Goal: Information Seeking & Learning: Understand process/instructions

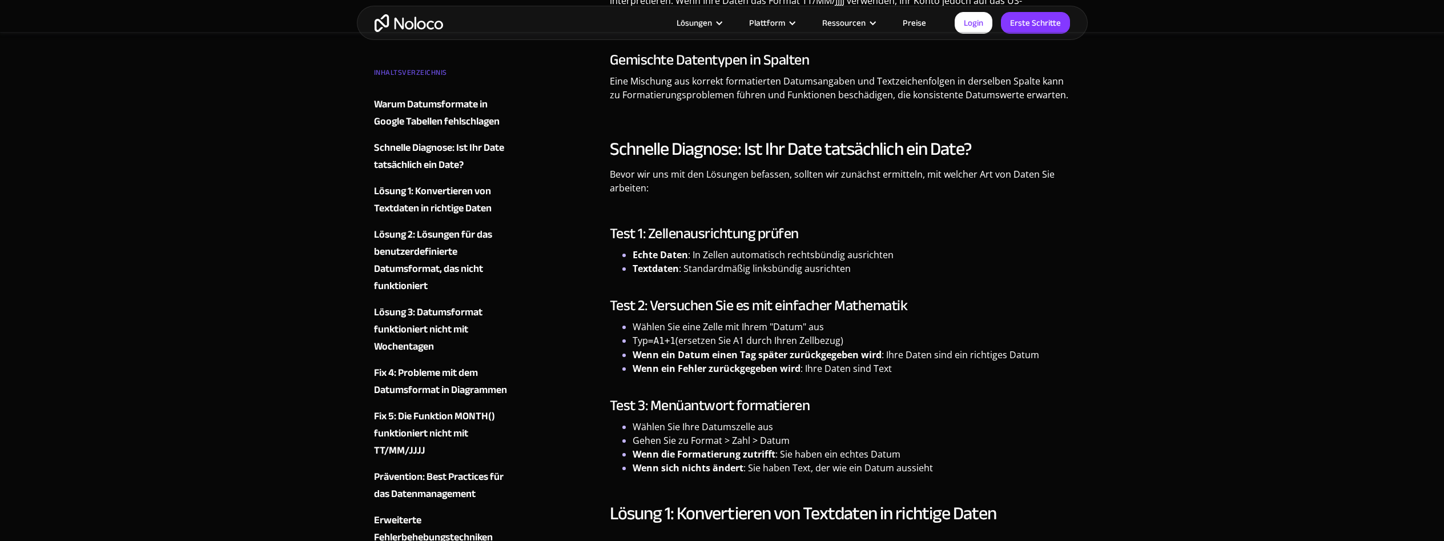
scroll to position [1689, 0]
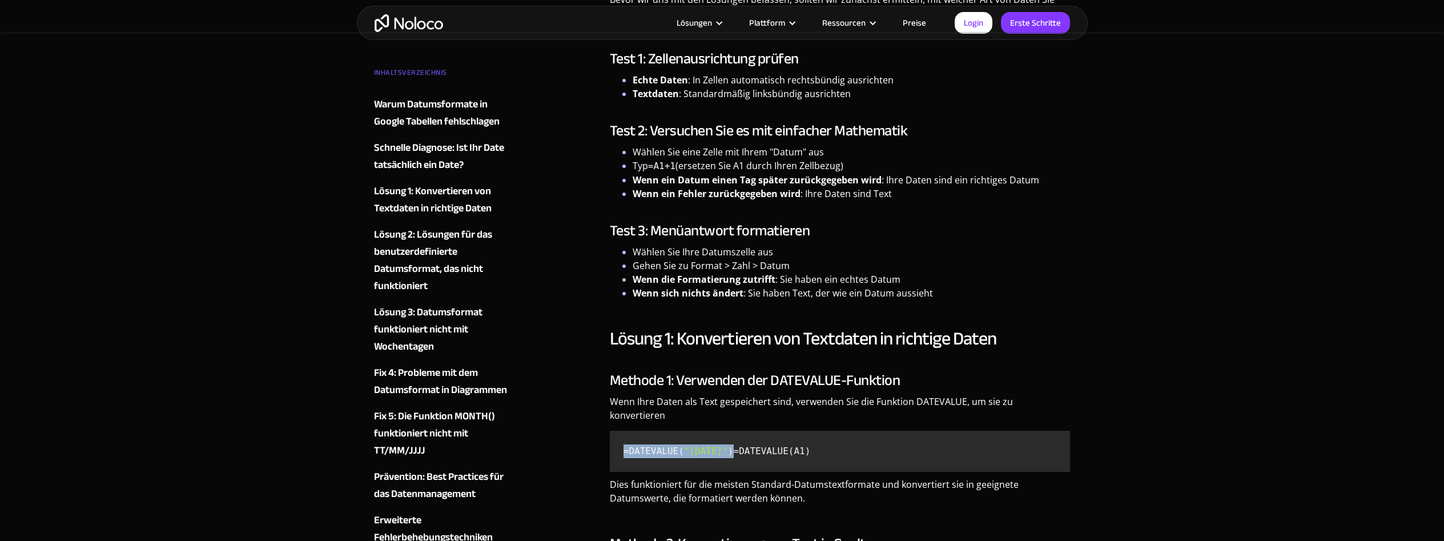
drag, startPoint x: 624, startPoint y: 438, endPoint x: 743, endPoint y: 439, distance: 119.4
click at [743, 439] on code "=DATEVALUE( "[DATE]" ) =DATEVALUE(A1)" at bounding box center [840, 451] width 452 height 32
copy code "=DATEVALUE( "[DATE]" )"
click at [671, 456] on code "=DATEVALUE( "[DATE]" ) =DATEVALUE(A1)" at bounding box center [840, 451] width 452 height 32
drag, startPoint x: 693, startPoint y: 451, endPoint x: 625, endPoint y: 453, distance: 67.4
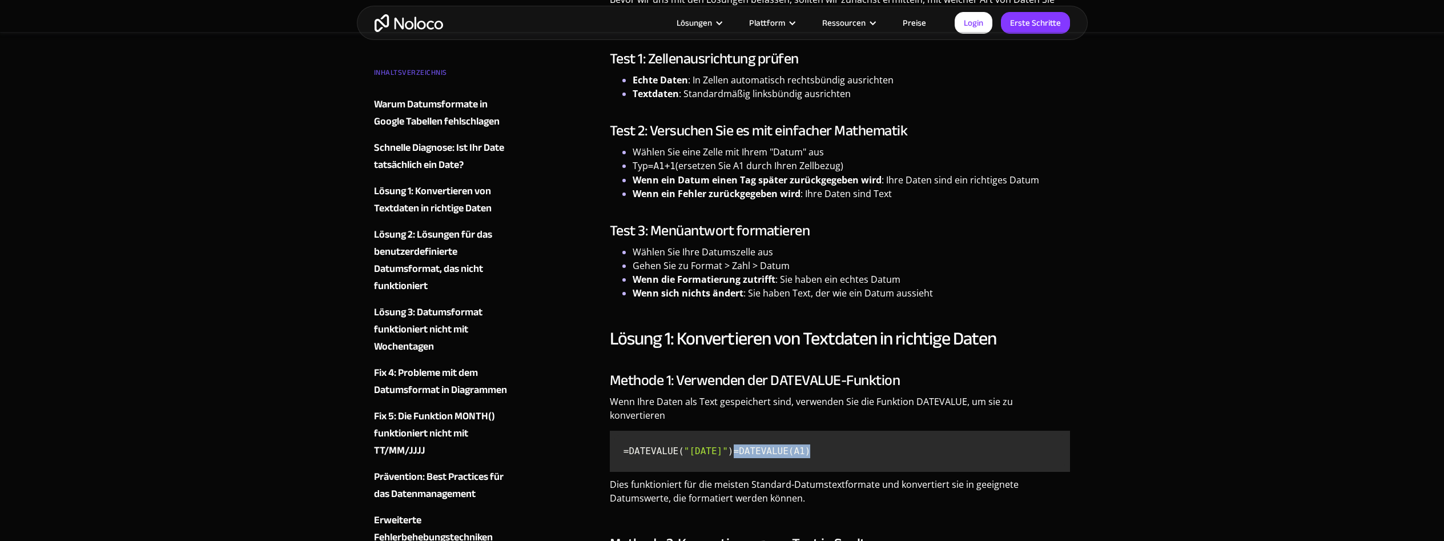
click at [625, 453] on code "=DATEVALUE( "[DATE]" ) =DATEVALUE(A1)" at bounding box center [840, 451] width 452 height 32
copy code "=DATEVALUE(A1)"
drag, startPoint x: 745, startPoint y: 438, endPoint x: 625, endPoint y: 441, distance: 120.0
click at [625, 441] on code "=DATEVALUE( "[DATE]" ) =DATEVALUE(A1)" at bounding box center [840, 451] width 452 height 32
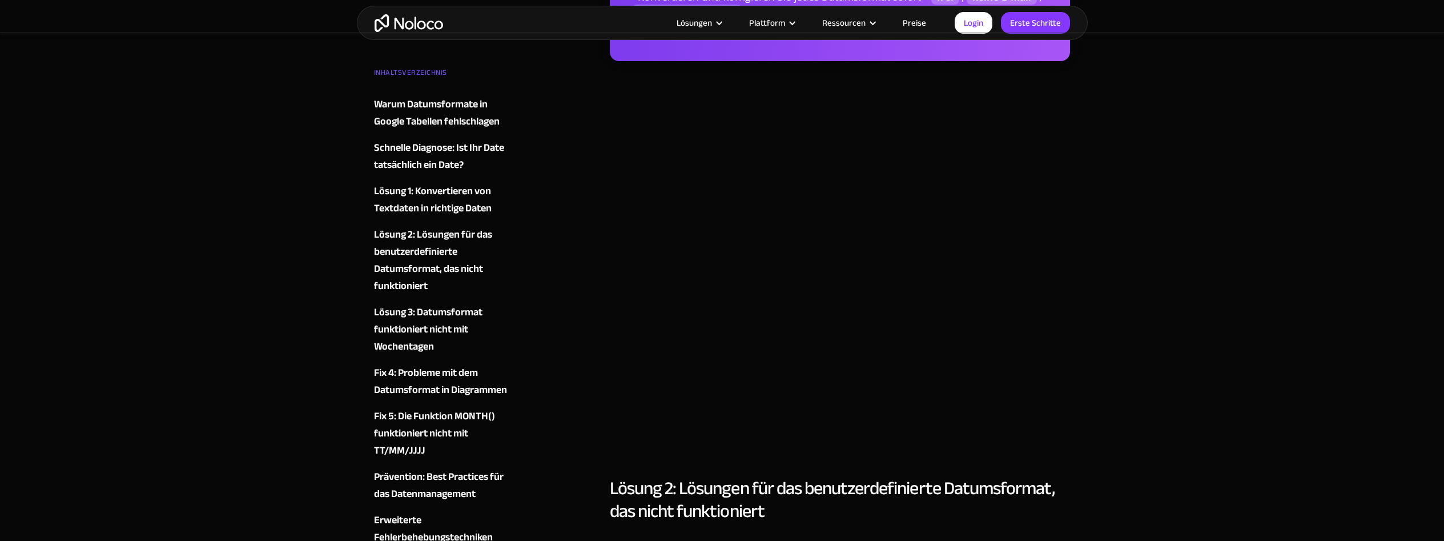
scroll to position [2155, 0]
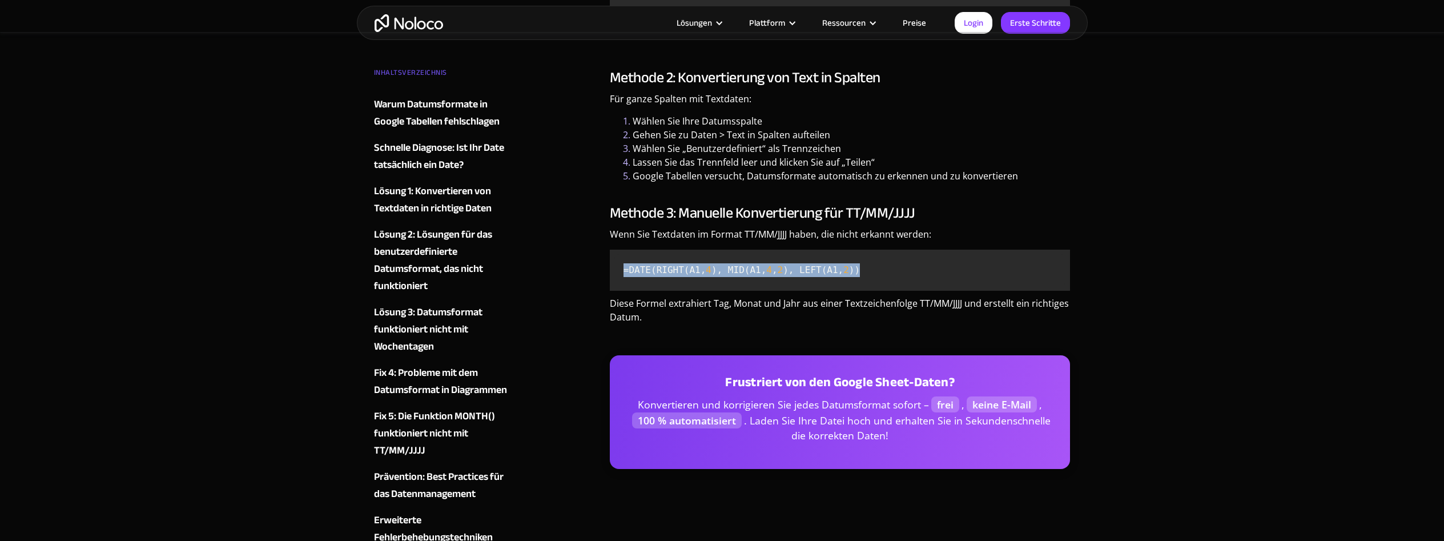
drag, startPoint x: 838, startPoint y: 271, endPoint x: 626, endPoint y: 268, distance: 212.5
click at [626, 268] on code "=DATE(RIGHT(A1, 4 ), MID(A1, 4 , 2 ), LEFT(A1, 2 ))" at bounding box center [840, 270] width 452 height 32
copy code "=DATE(RIGHT(A1, 4 ), MID(A1, 4 , 2 ), LEFT(A1, 2 ))"
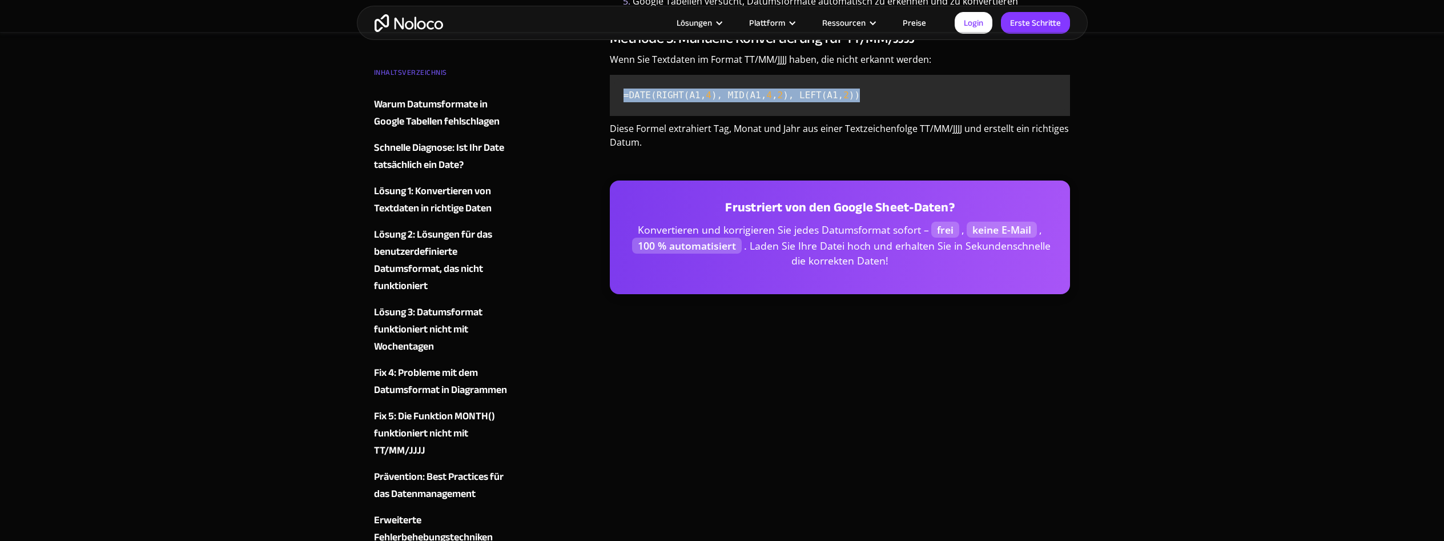
scroll to position [2097, 0]
